Goal: Task Accomplishment & Management: Manage account settings

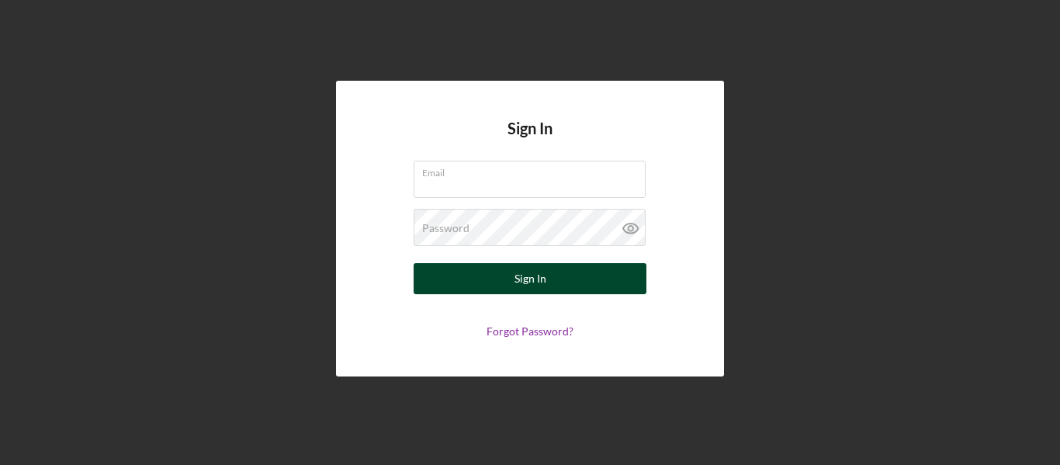
type input "[EMAIL_ADDRESS][DOMAIN_NAME]"
click at [497, 276] on button "Sign In" at bounding box center [530, 278] width 233 height 31
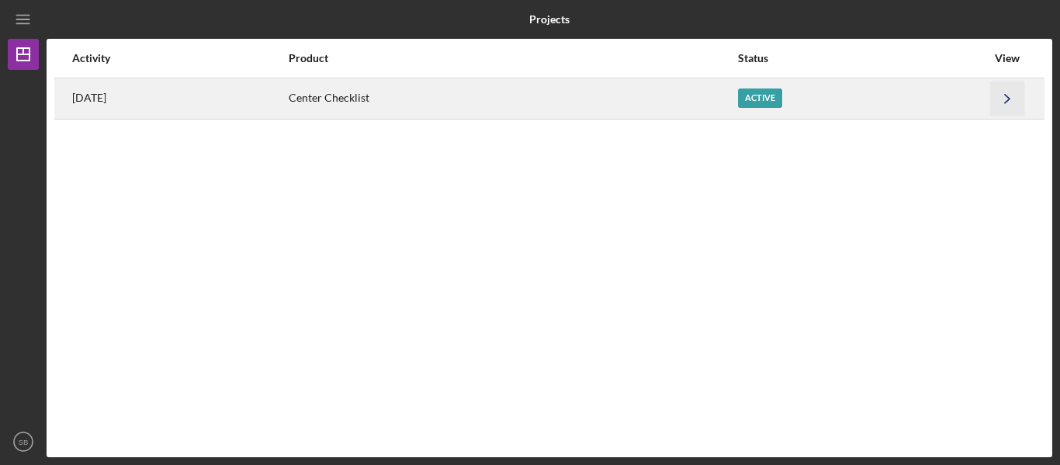
click at [1000, 99] on icon "Icon/Navigate" at bounding box center [1007, 98] width 35 height 35
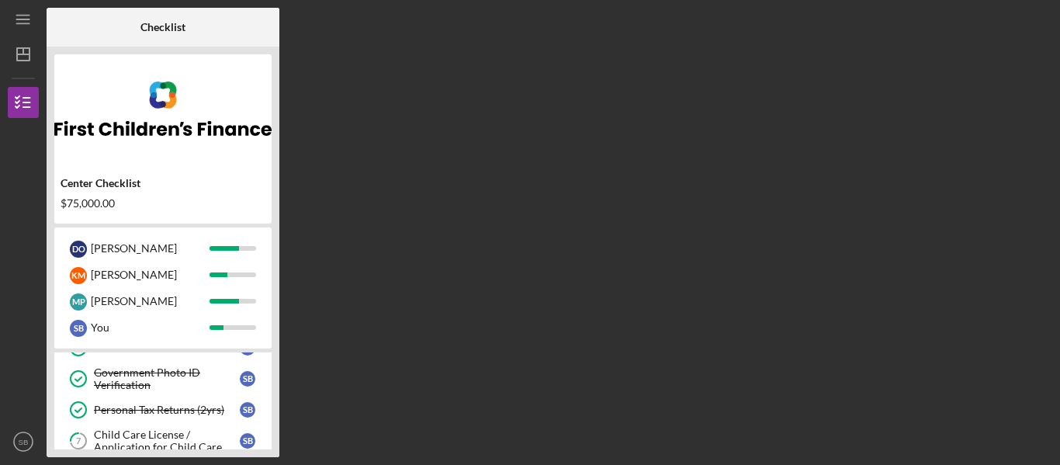
scroll to position [146, 0]
click at [87, 337] on div "S B You" at bounding box center [163, 327] width 202 height 26
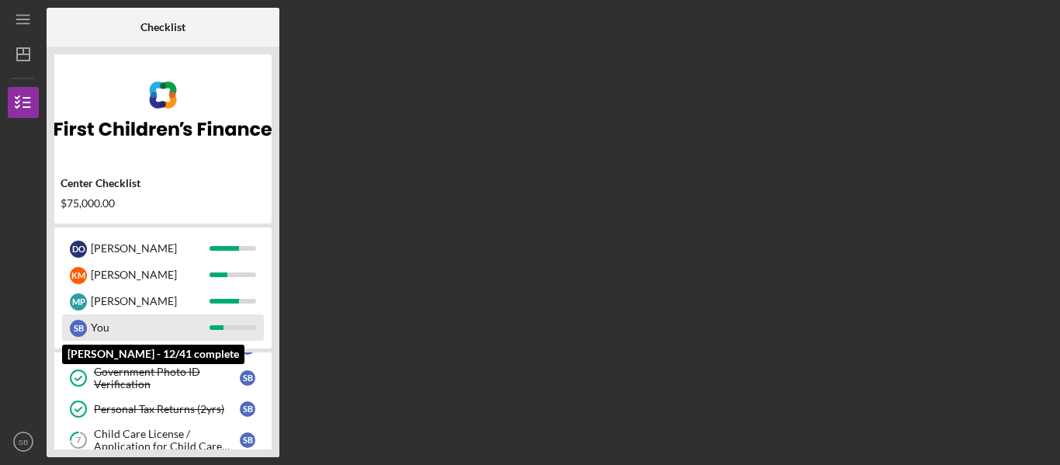
click at [83, 334] on div "S B" at bounding box center [78, 328] width 17 height 17
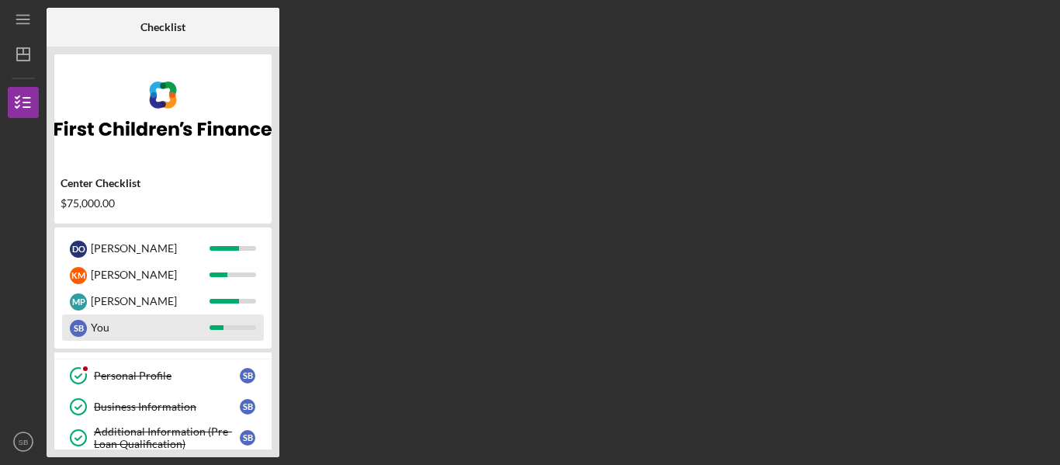
scroll to position [0, 0]
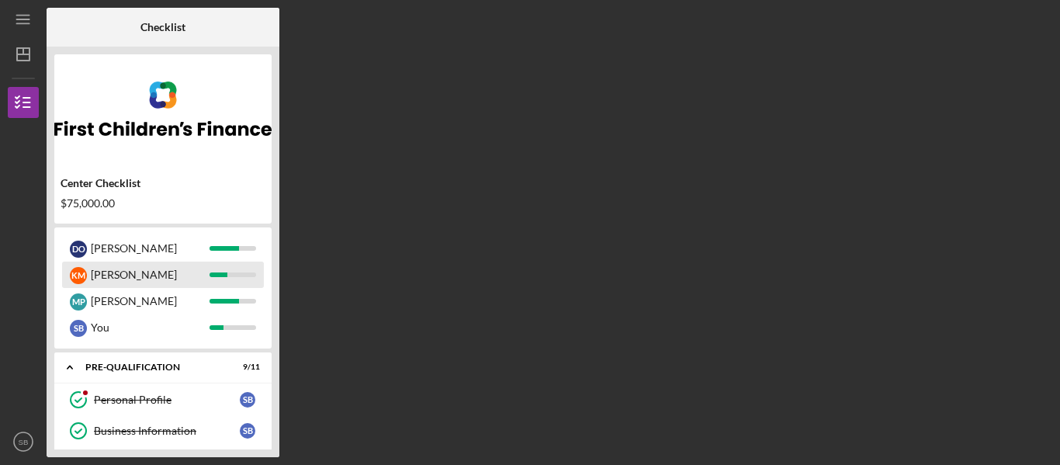
click at [81, 276] on div "K M" at bounding box center [78, 275] width 17 height 17
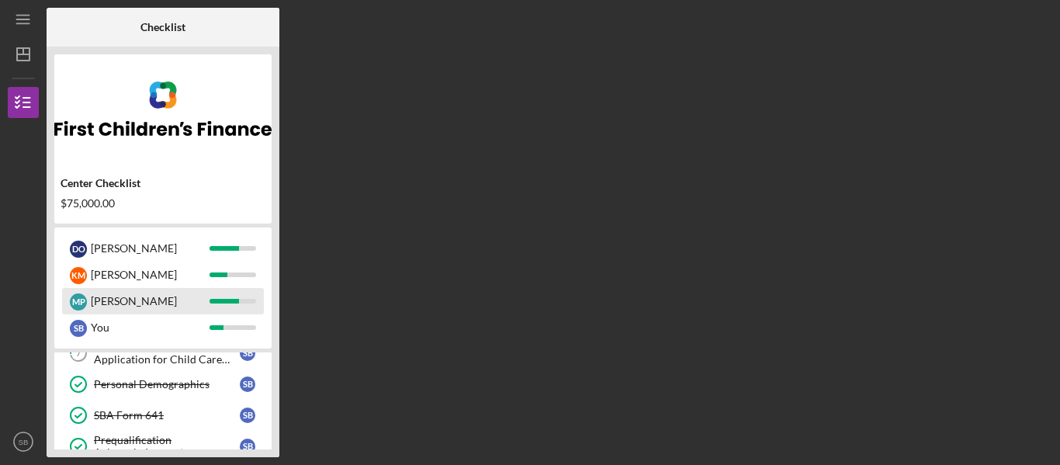
click at [79, 306] on div "M P" at bounding box center [78, 301] width 17 height 17
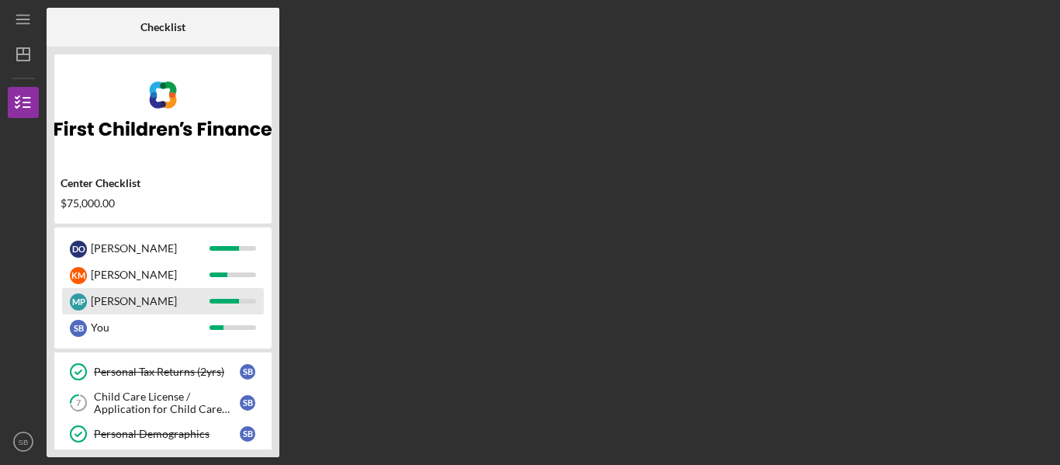
scroll to position [177, 0]
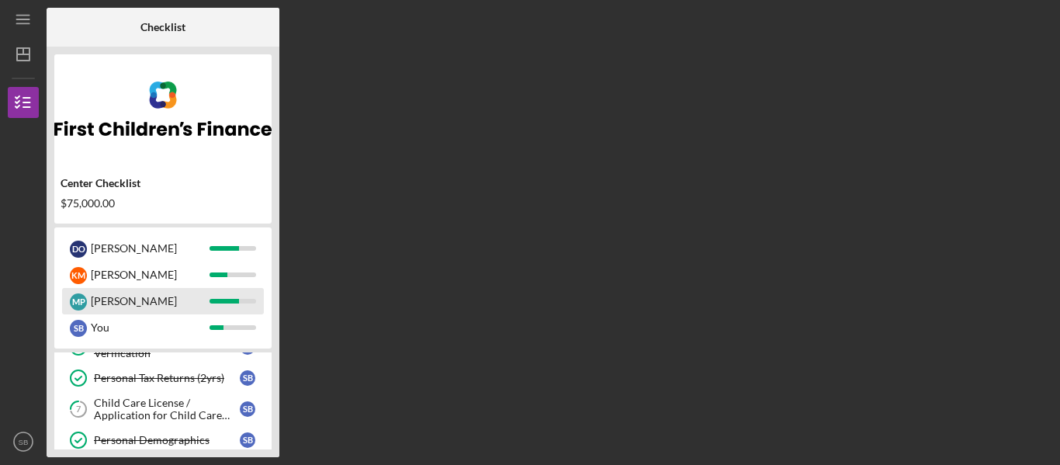
click at [91, 303] on div "[PERSON_NAME]" at bounding box center [150, 301] width 119 height 26
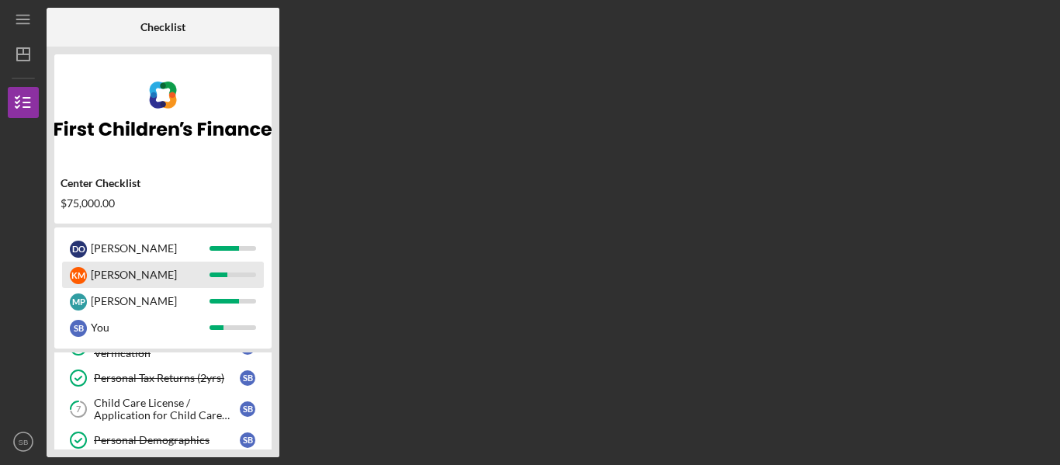
click at [81, 276] on div "K M" at bounding box center [78, 275] width 17 height 17
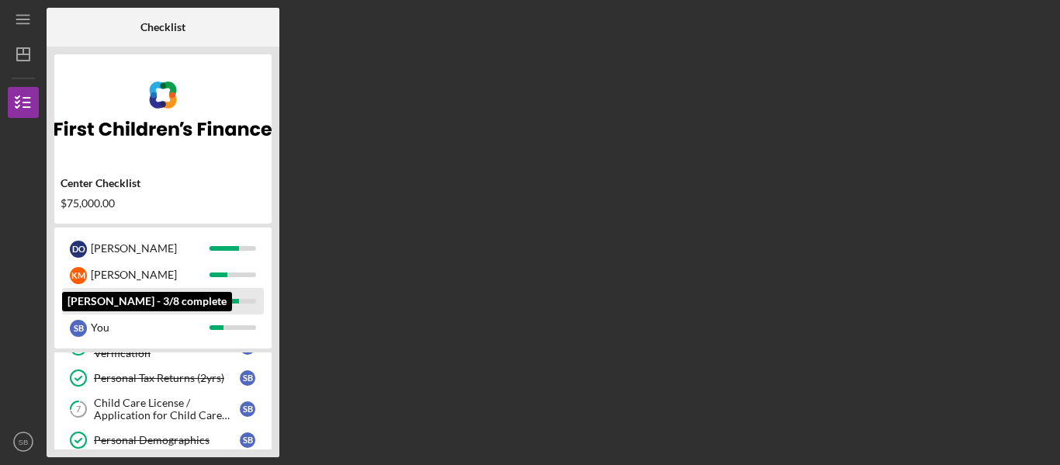
click at [146, 292] on div "[PERSON_NAME]" at bounding box center [150, 301] width 119 height 26
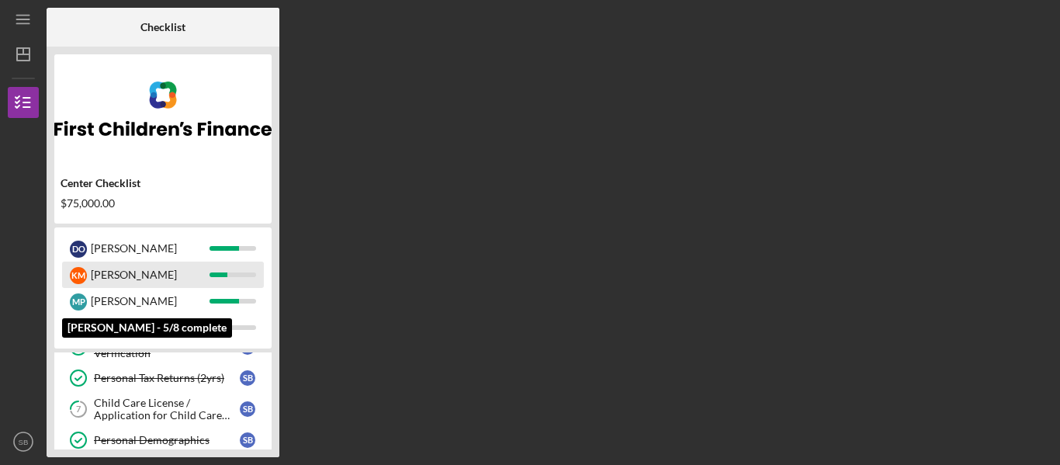
click at [136, 276] on div "[PERSON_NAME]" at bounding box center [150, 275] width 119 height 26
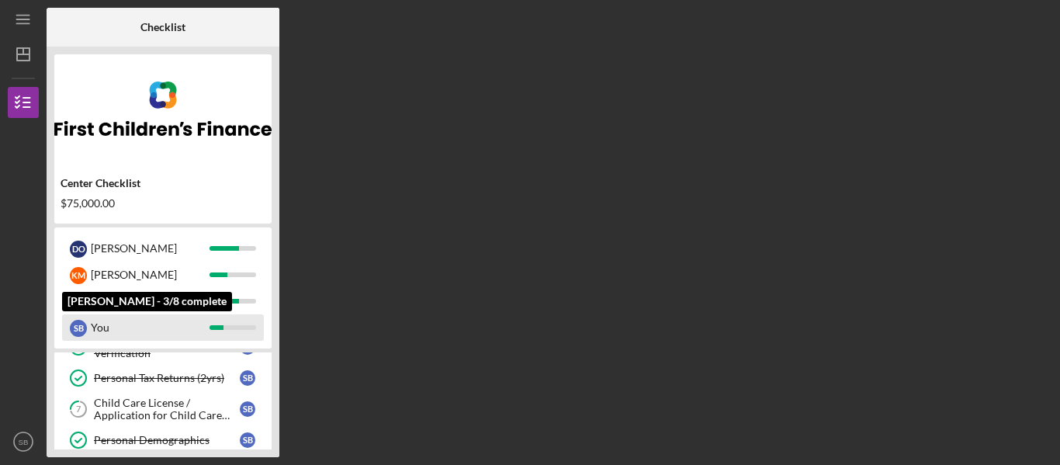
click at [106, 341] on div "You" at bounding box center [150, 327] width 119 height 26
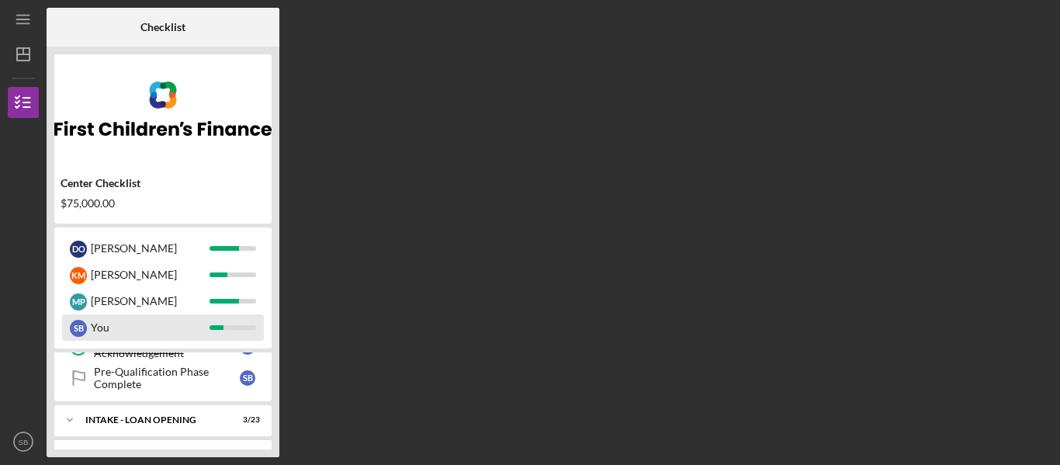
scroll to position [333, 0]
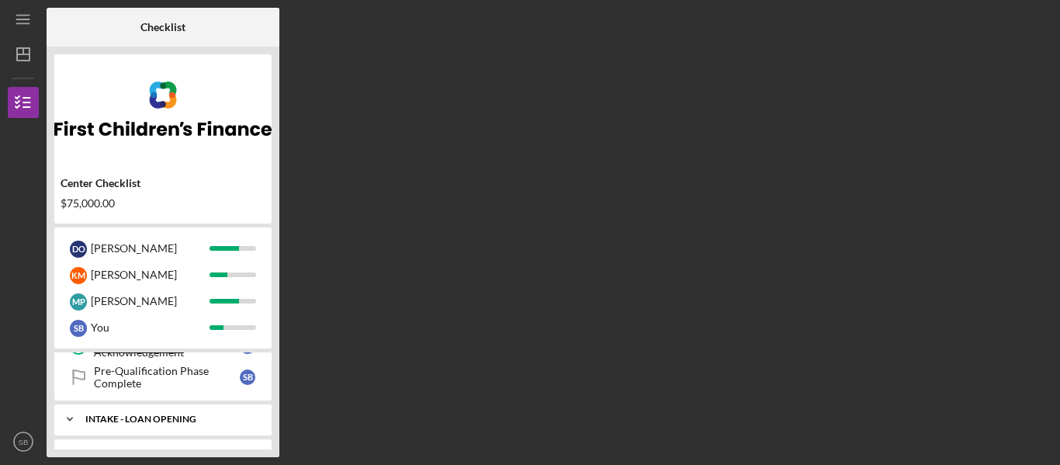
click at [88, 421] on div "INTAKE - LOAN OPENING" at bounding box center [168, 418] width 167 height 9
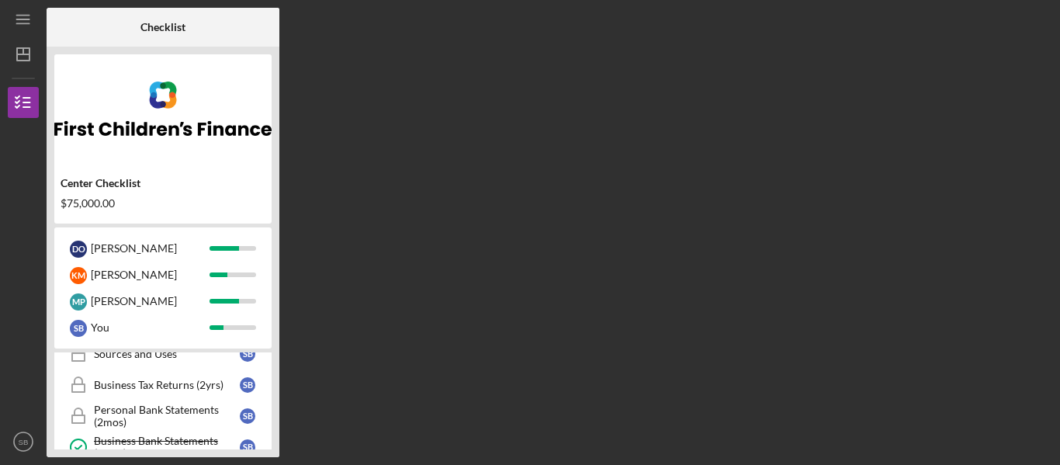
scroll to position [486, 0]
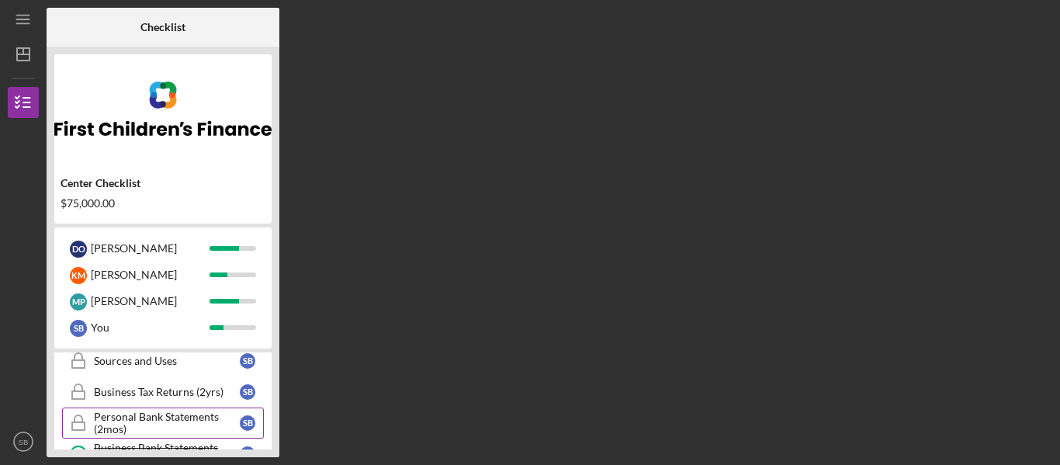
click at [258, 409] on link "Personal Bank Statements (2mos) Personal Bank Statements (2mos) S B" at bounding box center [163, 422] width 202 height 31
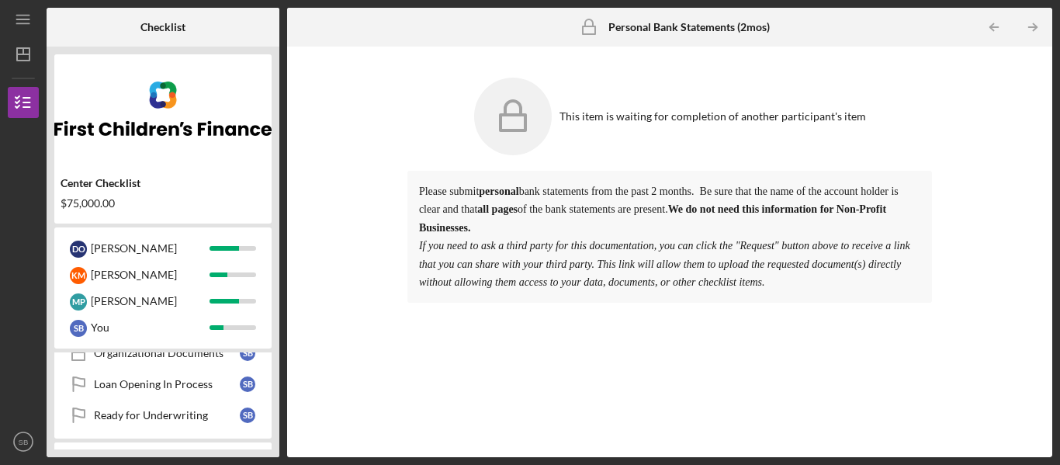
scroll to position [1052, 0]
click at [222, 392] on link "Loan Opening In Process Loan Opening In Process S B" at bounding box center [163, 384] width 202 height 31
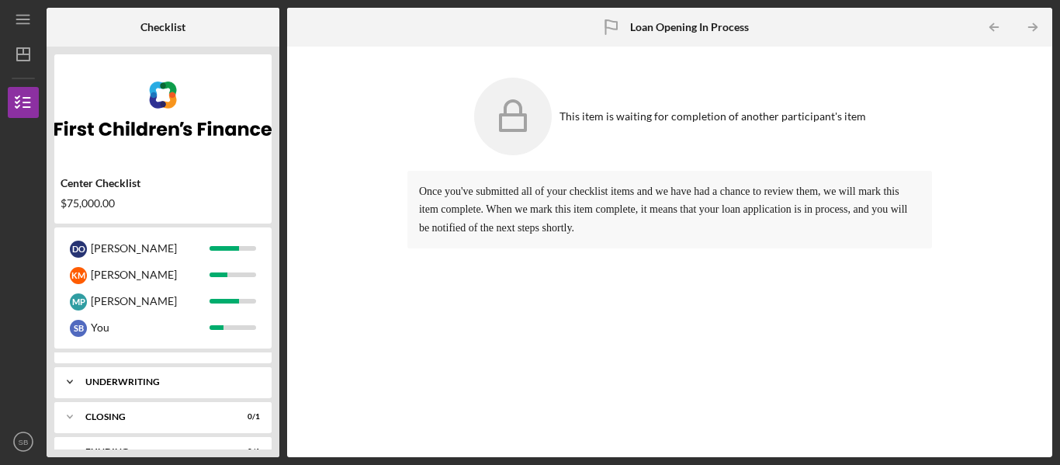
click at [254, 387] on div "Icon/Expander UNDERWRITING 0 / 4" at bounding box center [162, 381] width 217 height 31
click at [254, 418] on div "Icon/Expander CLOSING 0 / 1" at bounding box center [162, 409] width 217 height 31
click at [255, 397] on div "Icon/Expander Funding 0 / 1" at bounding box center [162, 390] width 217 height 31
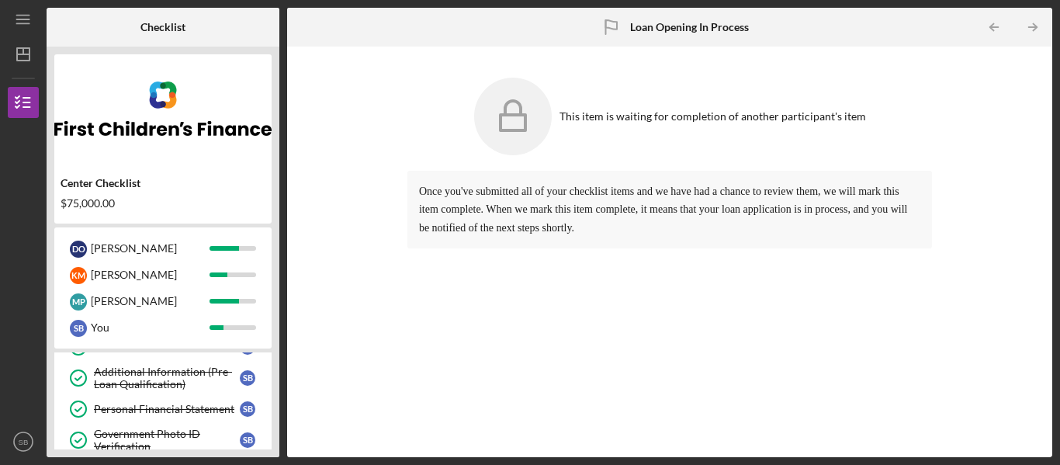
scroll to position [70, 0]
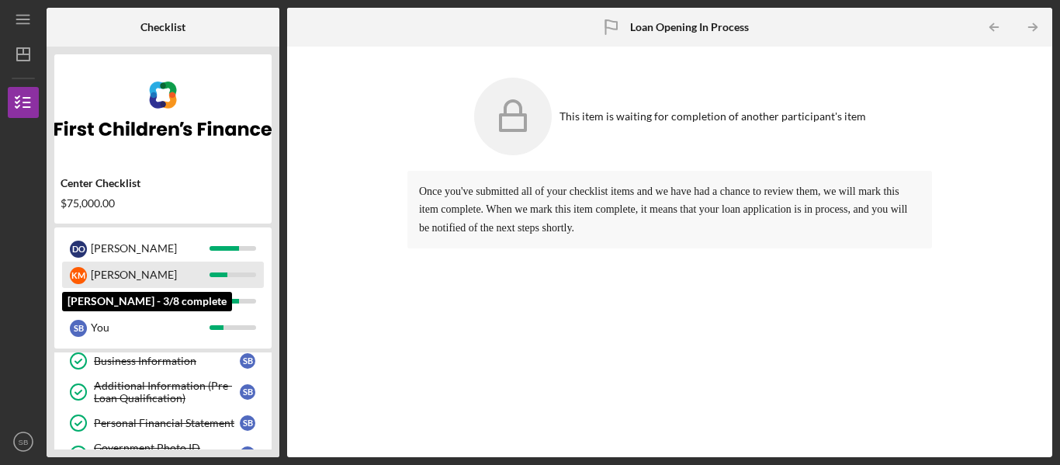
click at [169, 277] on div "[PERSON_NAME]" at bounding box center [150, 275] width 119 height 26
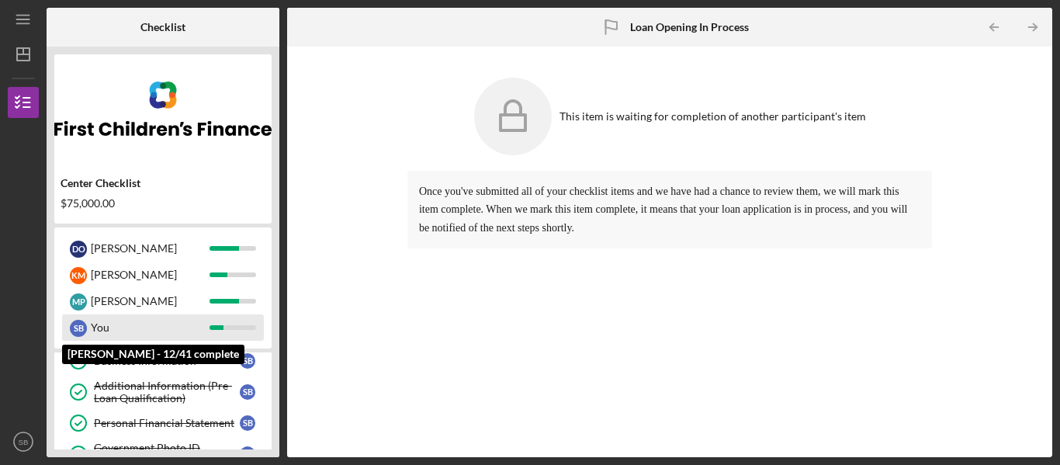
click at [140, 330] on div "You" at bounding box center [150, 327] width 119 height 26
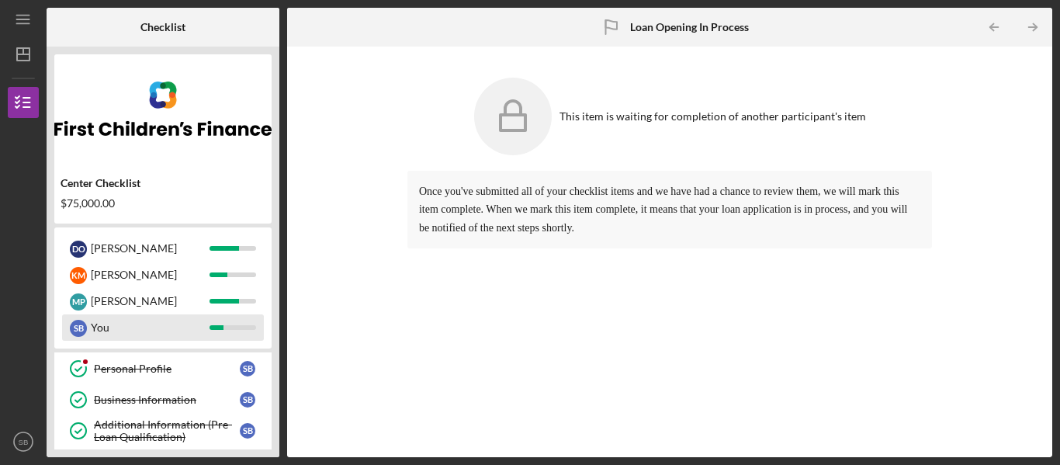
scroll to position [0, 0]
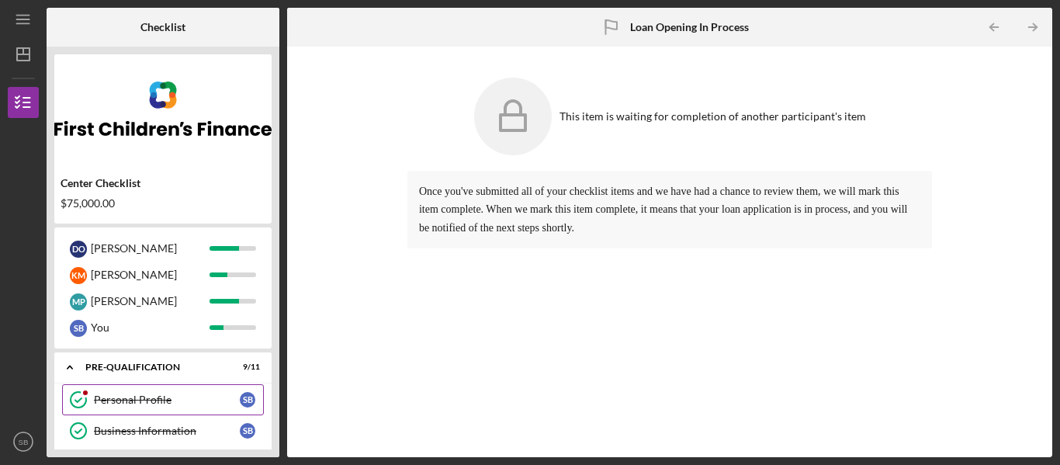
click at [231, 407] on link "Personal Profile Personal Profile S B" at bounding box center [163, 399] width 202 height 31
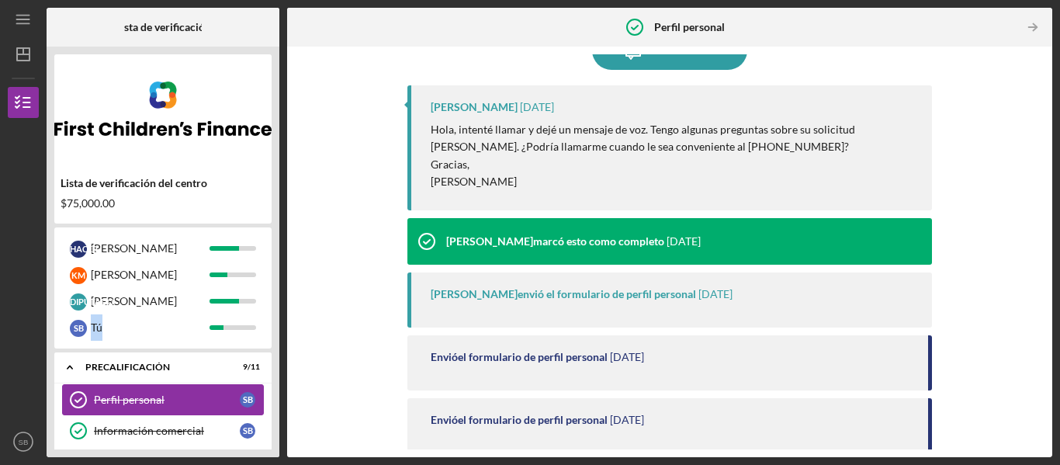
scroll to position [147, 0]
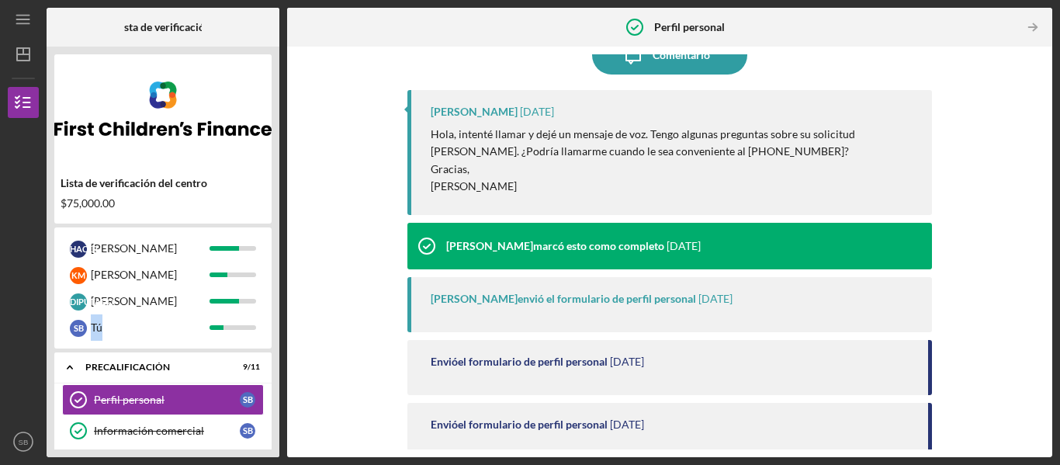
click at [837, 300] on div "[PERSON_NAME] envió el formulario de perfil personal [DATE]" at bounding box center [674, 299] width 486 height 12
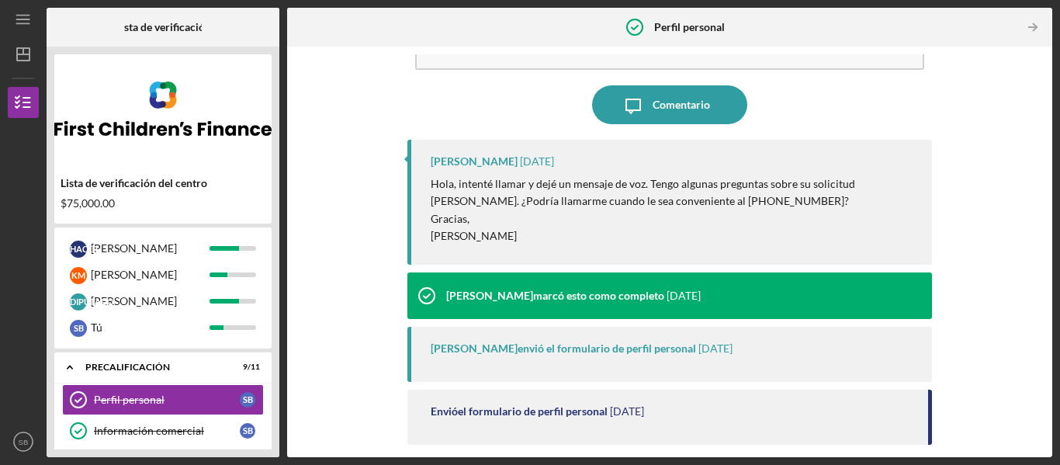
scroll to position [0, 0]
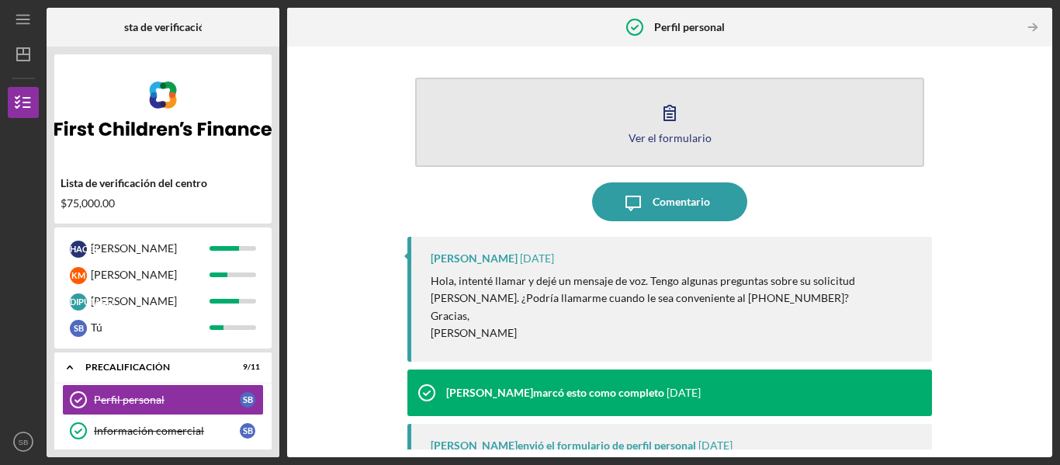
click at [663, 133] on font "Ver el formulario" at bounding box center [670, 137] width 83 height 13
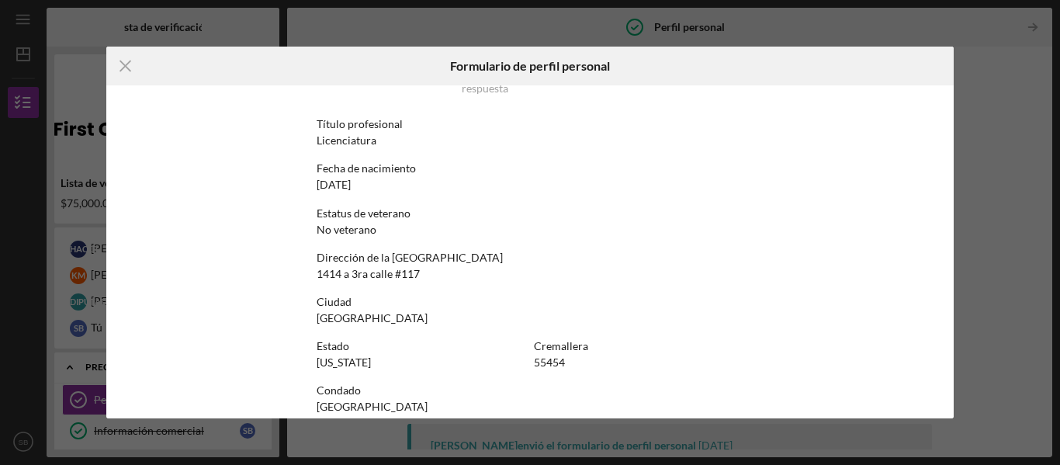
scroll to position [115, 0]
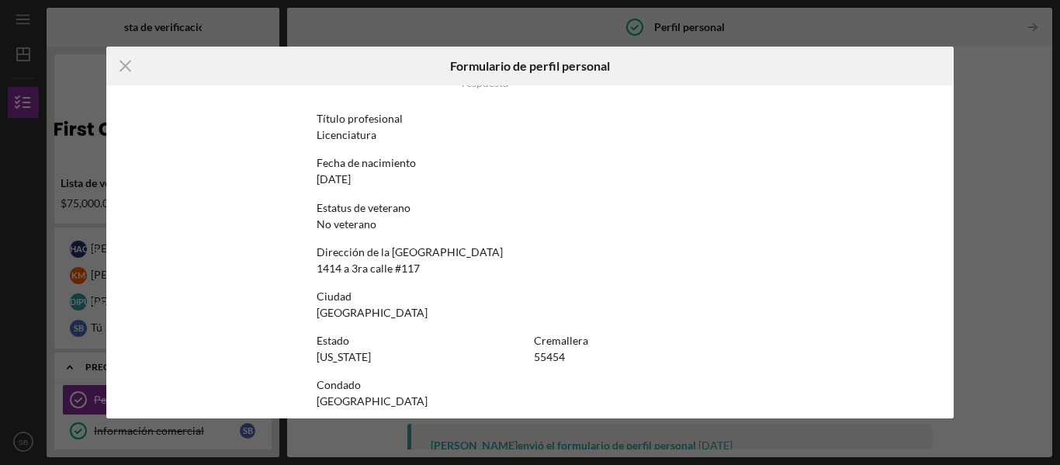
click at [1011, 247] on div "Icon/Menu Close Formulario de perfil personal Este formulario ya no se puede ed…" at bounding box center [530, 232] width 1060 height 465
click at [993, 181] on div "Icon/Menu Close Formulario de perfil personal Este formulario ya no se puede ed…" at bounding box center [530, 232] width 1060 height 465
click at [1058, 22] on div "Icon/Menu Close Formulario de perfil personal Este formulario ya no se puede ed…" at bounding box center [530, 232] width 1060 height 465
click at [111, 67] on icon "Icon/Menu Close" at bounding box center [125, 66] width 39 height 39
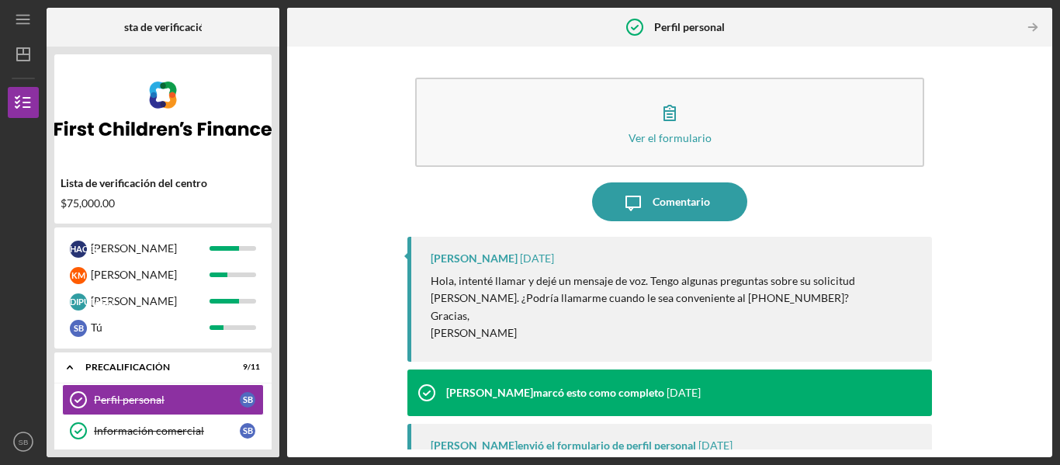
click at [123, 77] on img at bounding box center [162, 108] width 217 height 93
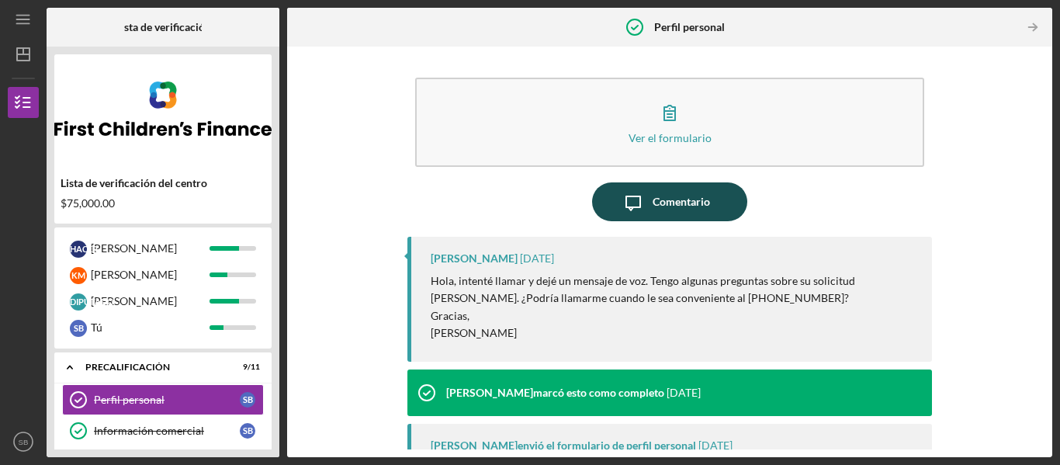
click at [709, 201] on button "Icon/Message Comentario" at bounding box center [669, 201] width 155 height 39
